Goal: Information Seeking & Learning: Learn about a topic

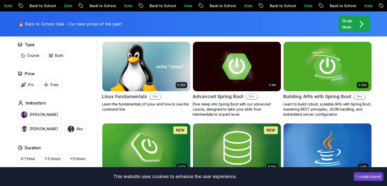
scroll to position [131, 0]
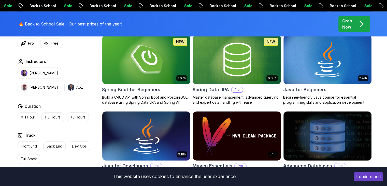
scroll to position [242, 0]
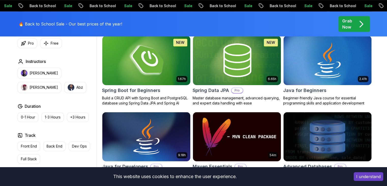
click at [177, 67] on img at bounding box center [146, 60] width 92 height 52
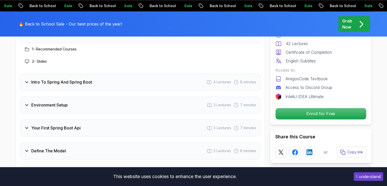
scroll to position [682, 0]
click at [159, 73] on div "Intro To Spring And Spring Boot 4 Lectures 8 minutes" at bounding box center [140, 81] width 241 height 17
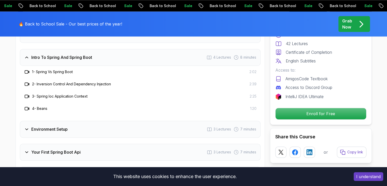
click at [54, 69] on h3 "1 - Spring Vs Spring Boot" at bounding box center [52, 71] width 41 height 5
click at [26, 69] on icon at bounding box center [26, 71] width 5 height 5
click at [25, 70] on icon at bounding box center [26, 71] width 3 height 3
click at [96, 81] on div "2 - Inversion Control And Dependency Injection" at bounding box center [67, 84] width 87 height 6
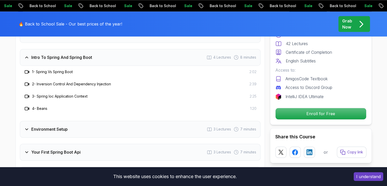
click at [100, 81] on h3 "2 - Inversion Control And Dependency Injection" at bounding box center [71, 83] width 79 height 5
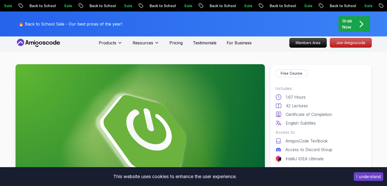
click at [127, 100] on img at bounding box center [140, 134] width 249 height 140
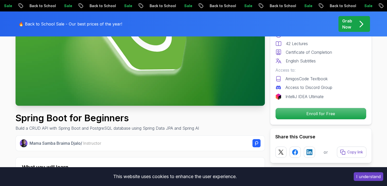
scroll to position [105, 0]
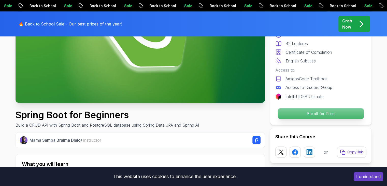
click at [307, 110] on p "Enroll for Free" at bounding box center [320, 113] width 86 height 11
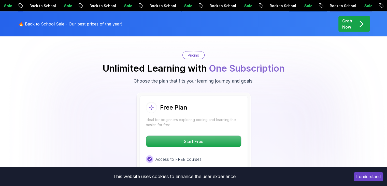
scroll to position [1058, 0]
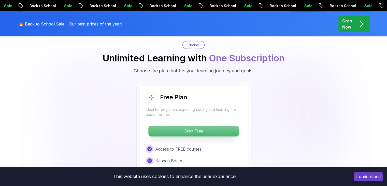
click at [220, 126] on p "Start Free" at bounding box center [193, 131] width 90 height 11
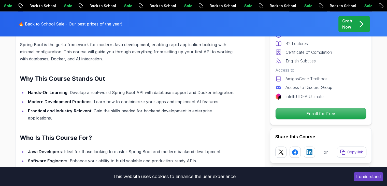
scroll to position [390, 0]
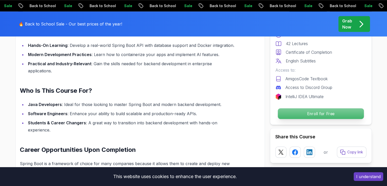
click at [332, 115] on p "Enroll for Free" at bounding box center [320, 113] width 86 height 11
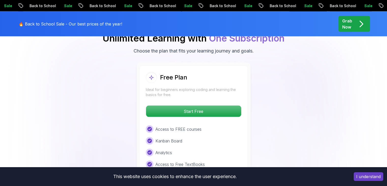
scroll to position [1052, 0]
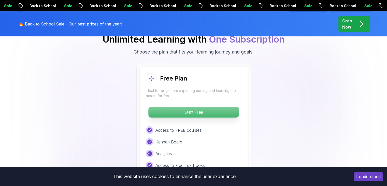
click at [214, 107] on p "Start Free" at bounding box center [193, 112] width 90 height 11
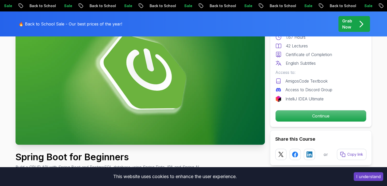
scroll to position [60, 0]
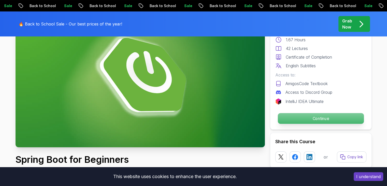
click at [314, 122] on p "Continue" at bounding box center [320, 118] width 86 height 11
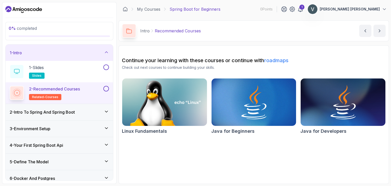
click at [97, 112] on div "2 - Intro To Spring And Spring Boot" at bounding box center [59, 112] width 99 height 6
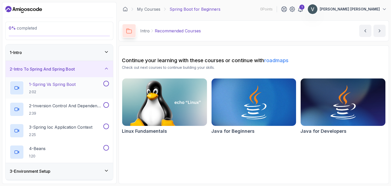
click at [73, 87] on h2 "1 - Spring Vs Spring Boot 2:02" at bounding box center [52, 87] width 47 height 13
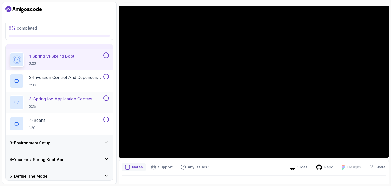
scroll to position [21, 0]
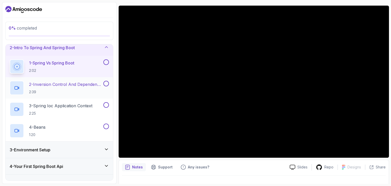
click at [60, 84] on p "2 - Inversion Control And Dependency Injection" at bounding box center [65, 84] width 73 height 6
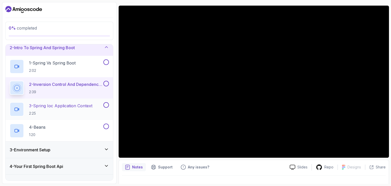
click at [81, 110] on h2 "3 - Spring Ioc Application Context 2:25" at bounding box center [60, 108] width 63 height 13
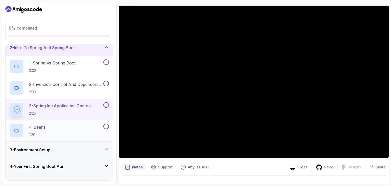
click at [67, 129] on div "4 - Beans 1:20" at bounding box center [56, 130] width 93 height 14
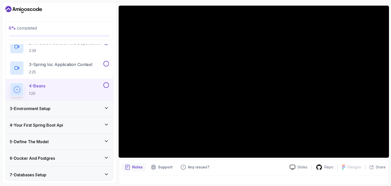
scroll to position [63, 0]
click at [96, 112] on div "3 - Environment Setup" at bounding box center [59, 108] width 107 height 16
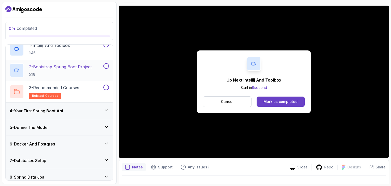
scroll to position [56, 0]
click at [51, 92] on p "related-courses" at bounding box center [45, 95] width 32 height 6
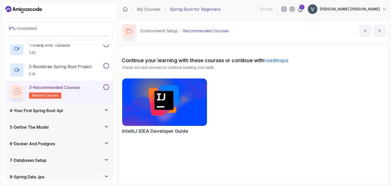
click at [167, 105] on img at bounding box center [164, 102] width 89 height 50
click at [63, 112] on h3 "4 - Your First Spring Boot Api" at bounding box center [36, 110] width 53 height 6
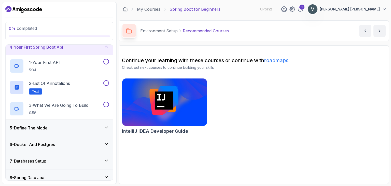
scroll to position [56, 0]
click at [65, 67] on div "1 - Your First API 5:34" at bounding box center [56, 65] width 93 height 14
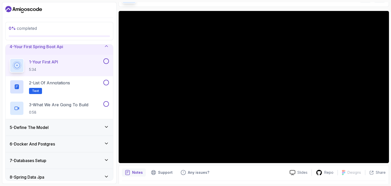
scroll to position [35, 0]
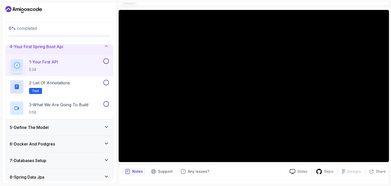
click at [27, 126] on h3 "5 - Define The Model" at bounding box center [29, 127] width 39 height 6
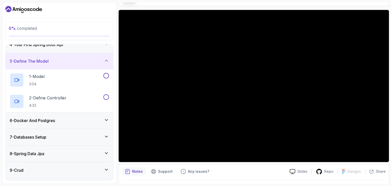
scroll to position [54, 0]
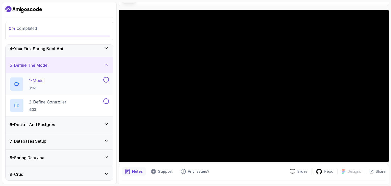
click at [58, 84] on div "1 - Model 3:04" at bounding box center [56, 84] width 93 height 14
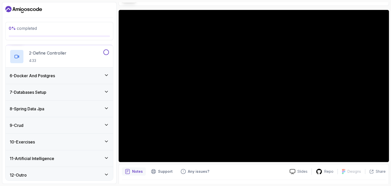
scroll to position [104, 0]
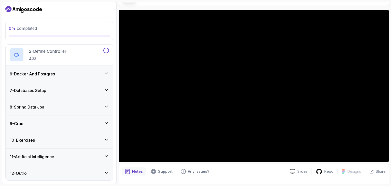
click at [83, 101] on div "8 - Spring Data Jpa" at bounding box center [59, 107] width 107 height 16
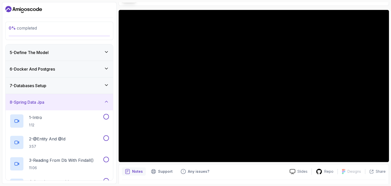
scroll to position [63, 0]
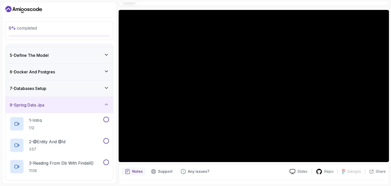
click at [76, 90] on div "7 - Databases Setup" at bounding box center [59, 88] width 99 height 6
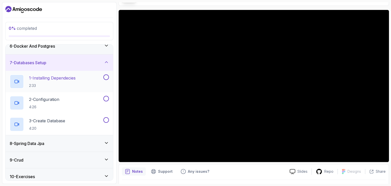
scroll to position [126, 0]
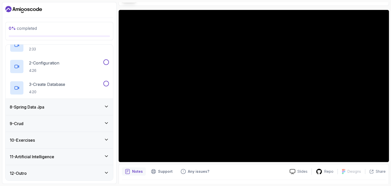
click at [100, 124] on div "9 - Crud" at bounding box center [59, 123] width 99 height 6
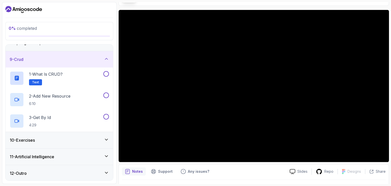
click at [100, 139] on div "10 - Exercises" at bounding box center [59, 140] width 99 height 6
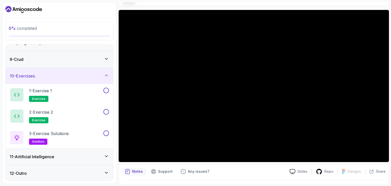
scroll to position [49, 0]
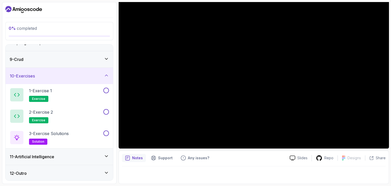
click at [78, 161] on div "11 - Artificial Intelligence" at bounding box center [59, 156] width 107 height 16
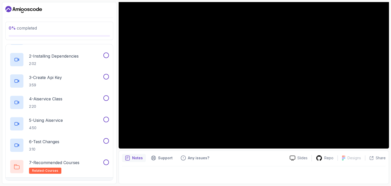
scroll to position [211, 0]
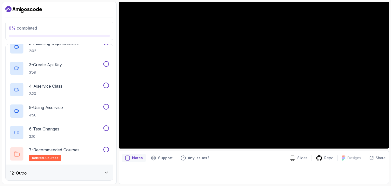
click at [89, 168] on div "12 - Outro" at bounding box center [59, 173] width 107 height 16
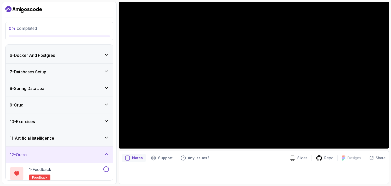
scroll to position [104, 0]
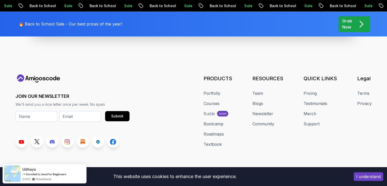
scroll to position [2028, 0]
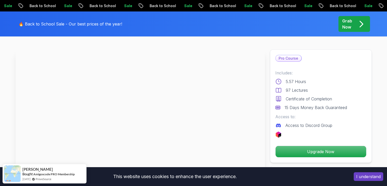
scroll to position [0, 0]
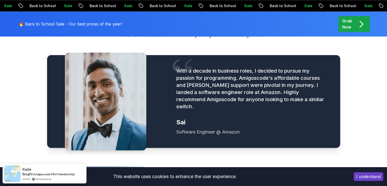
scroll to position [619, 0]
click at [206, 84] on p "With a decade in business roles, I decided to pursue my passion for programming…" at bounding box center [251, 88] width 151 height 43
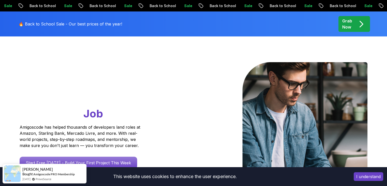
scroll to position [0, 0]
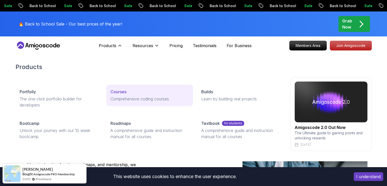
click at [118, 91] on p "Courses" at bounding box center [118, 92] width 16 height 6
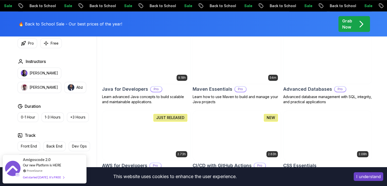
scroll to position [309, 0]
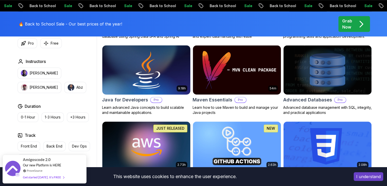
click at [160, 75] on img at bounding box center [146, 70] width 92 height 52
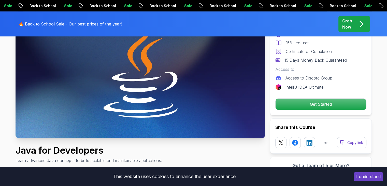
scroll to position [69, 0]
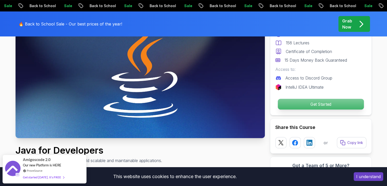
click at [304, 101] on p "Get Started" at bounding box center [320, 104] width 86 height 11
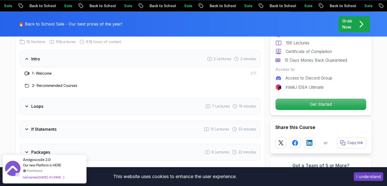
scroll to position [682, 0]
click at [56, 103] on div "Loops 7 Lectures 19 minutes" at bounding box center [140, 106] width 241 height 17
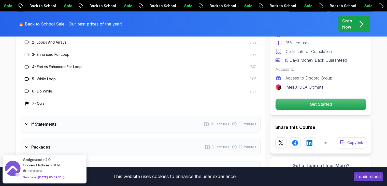
scroll to position [749, 0]
click at [41, 115] on div "If Statements 12 Lectures 33 minutes" at bounding box center [140, 123] width 241 height 17
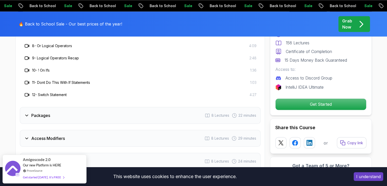
scroll to position [843, 0]
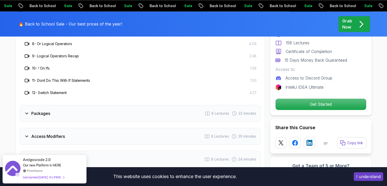
click at [41, 109] on div "Packages 8 Lectures 22 minutes" at bounding box center [140, 113] width 241 height 17
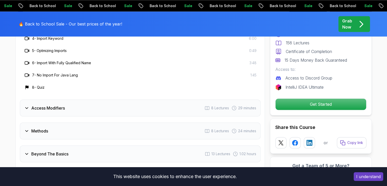
scroll to position [823, 0]
click at [54, 103] on div "Access Modifiers 8 Lectures 29 minutes" at bounding box center [140, 107] width 241 height 17
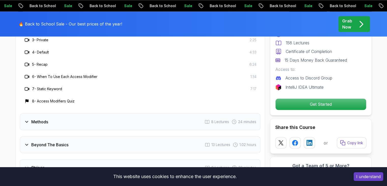
scroll to position [837, 0]
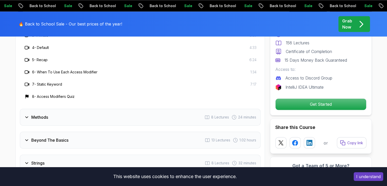
click at [49, 109] on div "Methods 8 Lectures 24 minutes" at bounding box center [140, 117] width 241 height 17
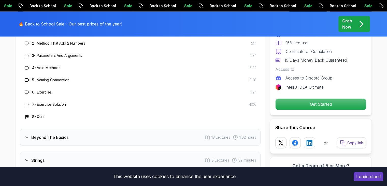
scroll to position [856, 0]
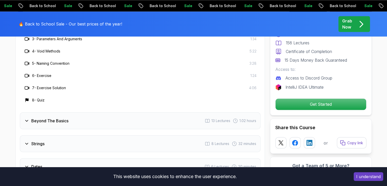
click at [41, 112] on div "Beyond The Basics 13 Lectures 1.02 hours" at bounding box center [140, 120] width 241 height 17
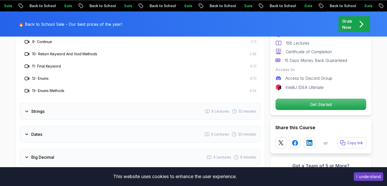
scroll to position [951, 0]
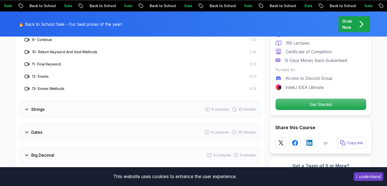
click at [37, 106] on h3 "Strings" at bounding box center [37, 109] width 13 height 6
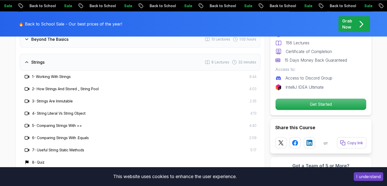
scroll to position [864, 0]
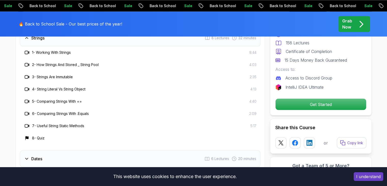
click at [38, 150] on div "Dates 6 Lectures 20 minutes" at bounding box center [140, 158] width 241 height 17
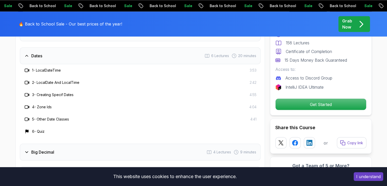
scroll to position [868, 0]
click at [50, 150] on h3 "Big Decimal" at bounding box center [42, 153] width 23 height 6
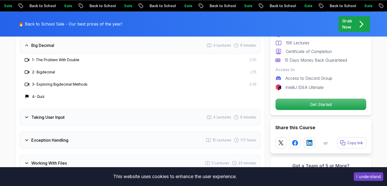
scroll to position [886, 0]
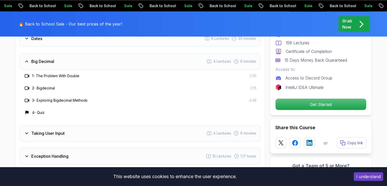
click at [68, 129] on div "Taking User Input 4 Lectures 9 minutes" at bounding box center [140, 133] width 241 height 17
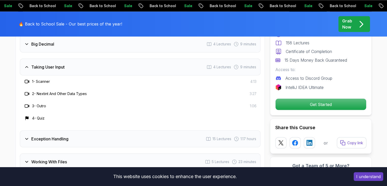
scroll to position [904, 0]
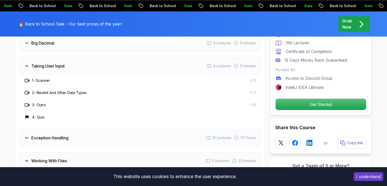
click at [69, 132] on div "Exception Handling 15 Lectures 1.17 hours" at bounding box center [140, 137] width 241 height 17
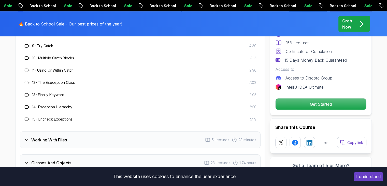
scroll to position [1046, 0]
